Goal: Task Accomplishment & Management: Manage account settings

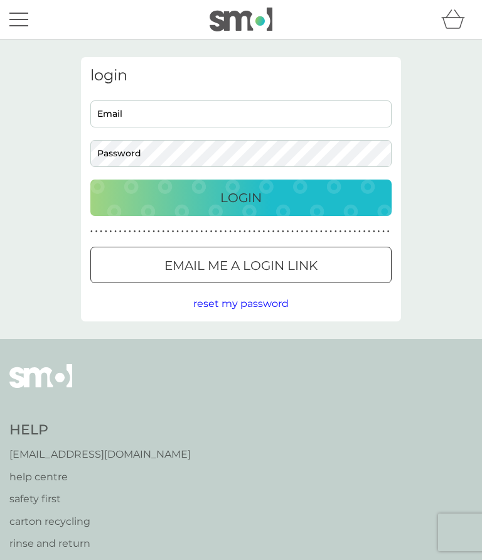
click at [282, 206] on div "Login" at bounding box center [241, 198] width 276 height 20
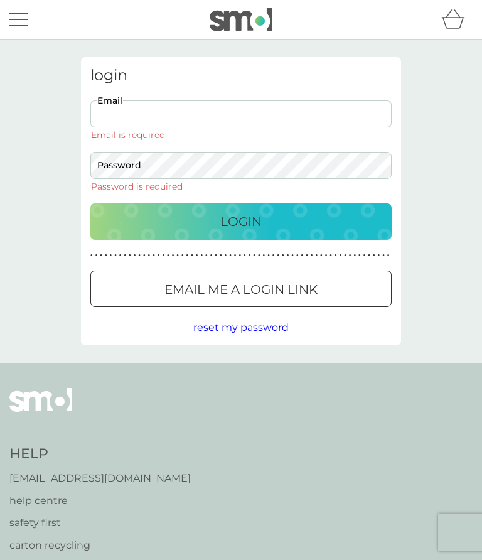
type input "[EMAIL_ADDRESS][DOMAIN_NAME]"
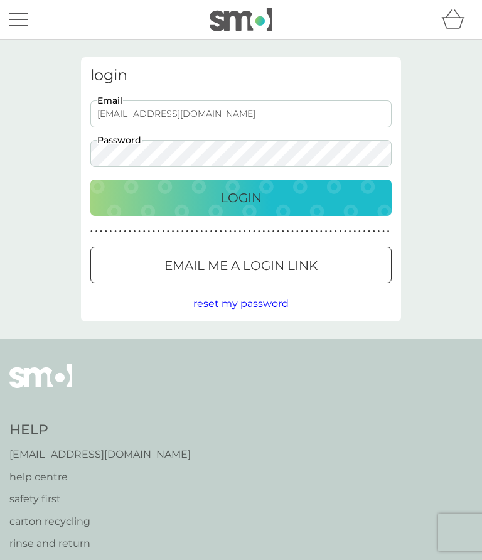
click at [282, 195] on div "Login" at bounding box center [241, 198] width 276 height 20
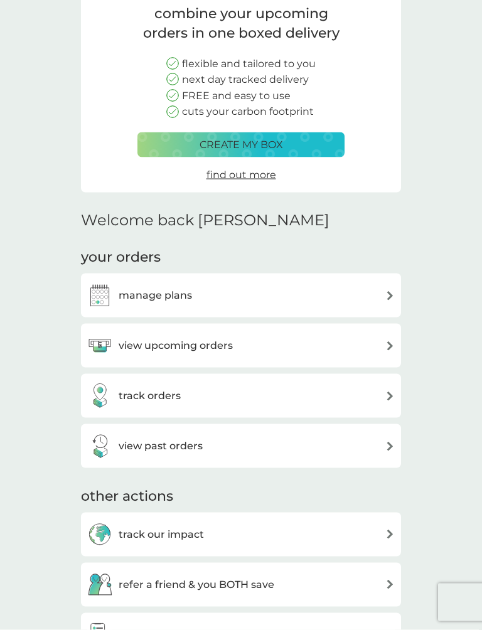
scroll to position [110, 0]
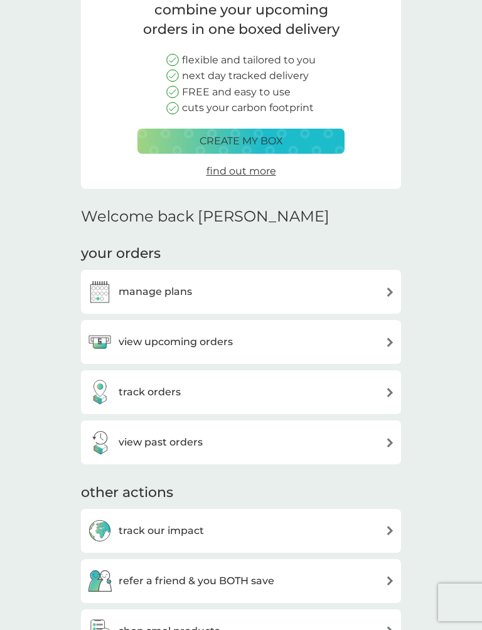
click at [389, 341] on img at bounding box center [389, 342] width 9 height 9
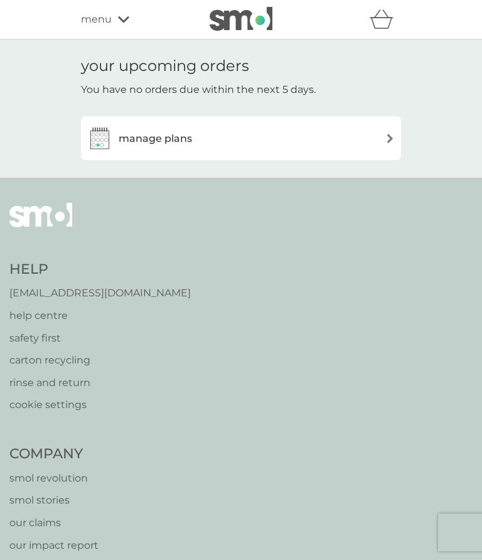
click at [389, 128] on div "manage plans" at bounding box center [240, 137] width 307 height 25
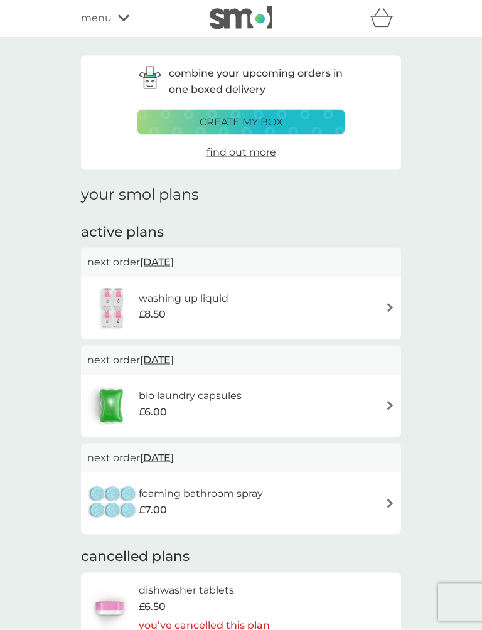
scroll to position [2, 0]
click at [391, 306] on img at bounding box center [389, 306] width 9 height 9
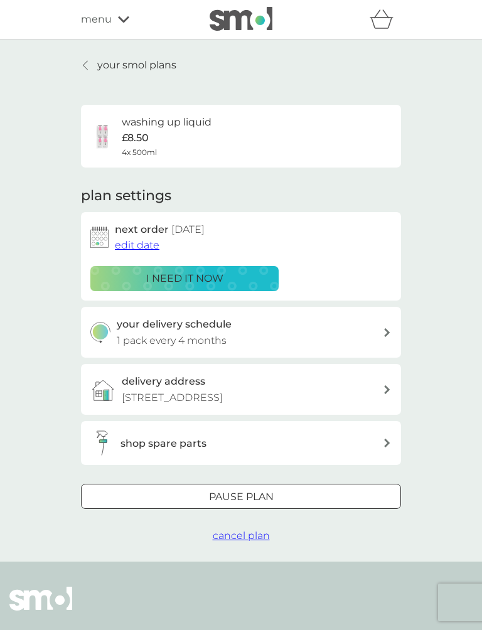
click at [447, 320] on div "your smol plans washing up liquid £8.50 4x 500ml plan settings next order [DATE…" at bounding box center [241, 301] width 482 height 522
click at [68, 60] on div "your smol plans washing up liquid £8.50 4x 500ml plan settings next order [DATE…" at bounding box center [241, 301] width 482 height 522
click at [321, 503] on button "Pause plan" at bounding box center [241, 496] width 320 height 25
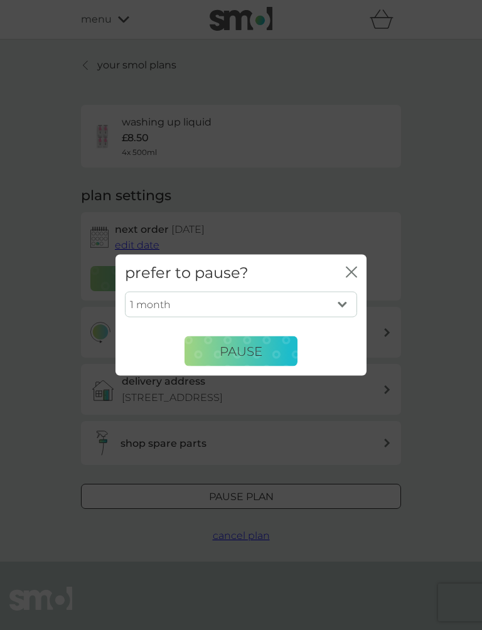
click at [281, 353] on button "Pause" at bounding box center [240, 351] width 113 height 30
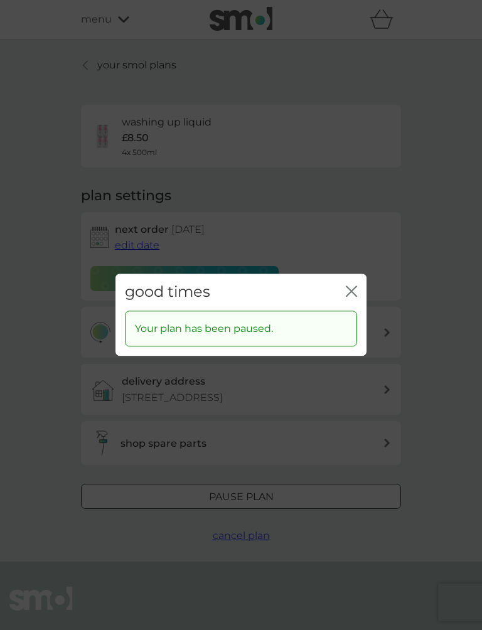
click at [347, 299] on button "close" at bounding box center [351, 291] width 11 height 13
